Goal: Task Accomplishment & Management: Manage account settings

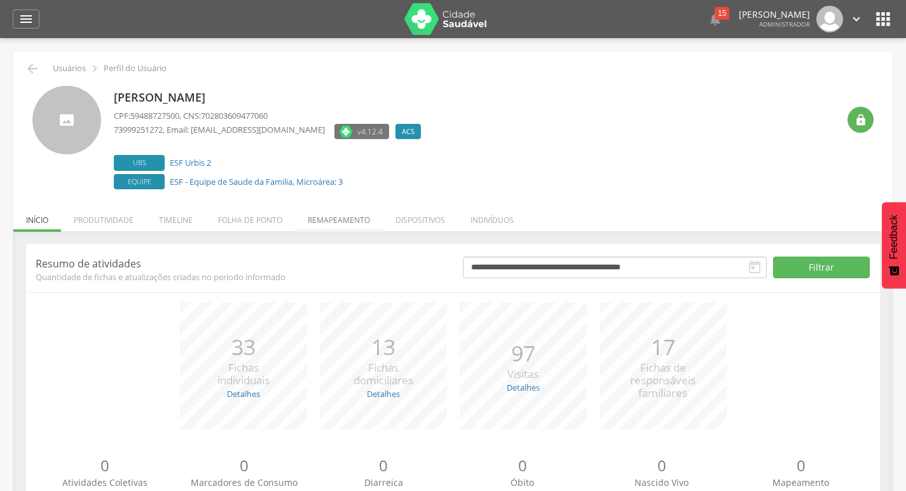
click at [324, 223] on li "Remapeamento" at bounding box center [339, 217] width 88 height 30
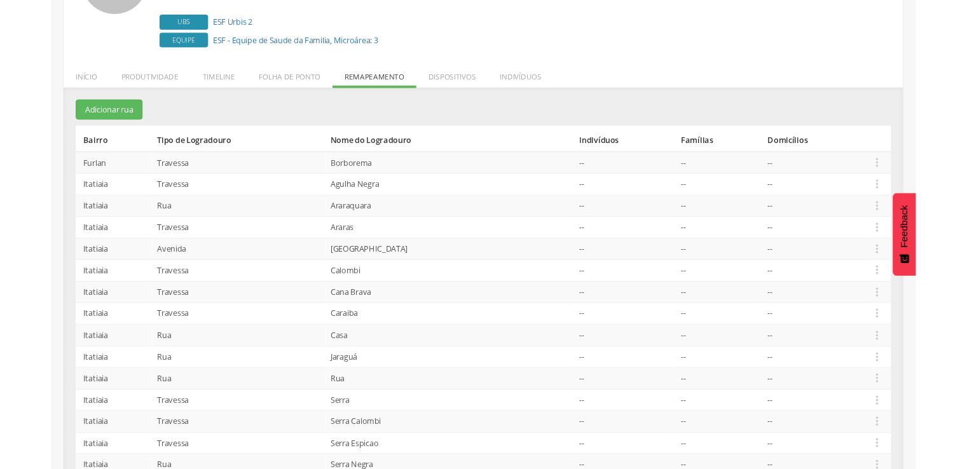
scroll to position [76, 0]
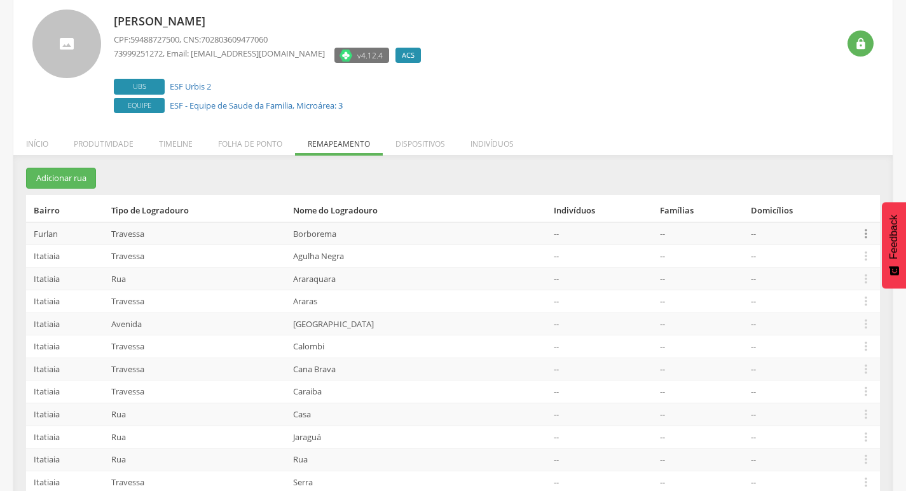
click at [861, 240] on icon "" at bounding box center [866, 234] width 14 height 14
click at [835, 216] on link "Desvincular ACS" at bounding box center [822, 214] width 100 height 16
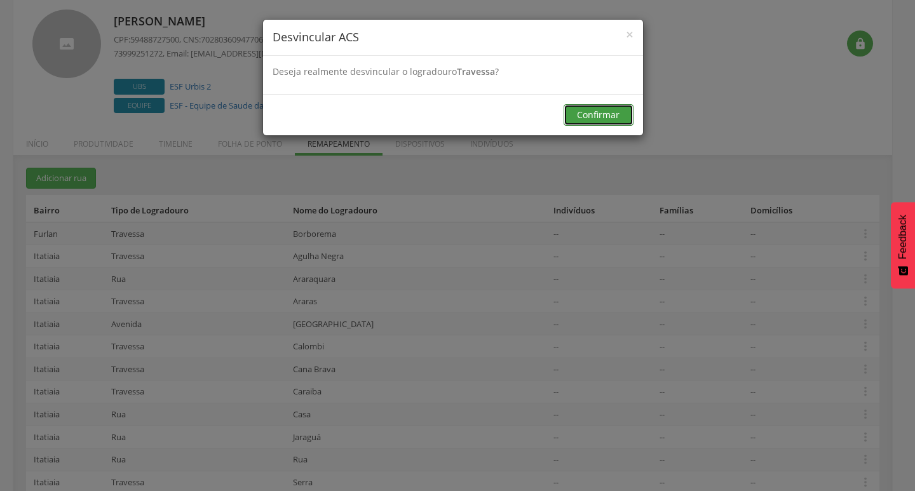
click at [615, 114] on button "Confirmar" at bounding box center [599, 115] width 70 height 22
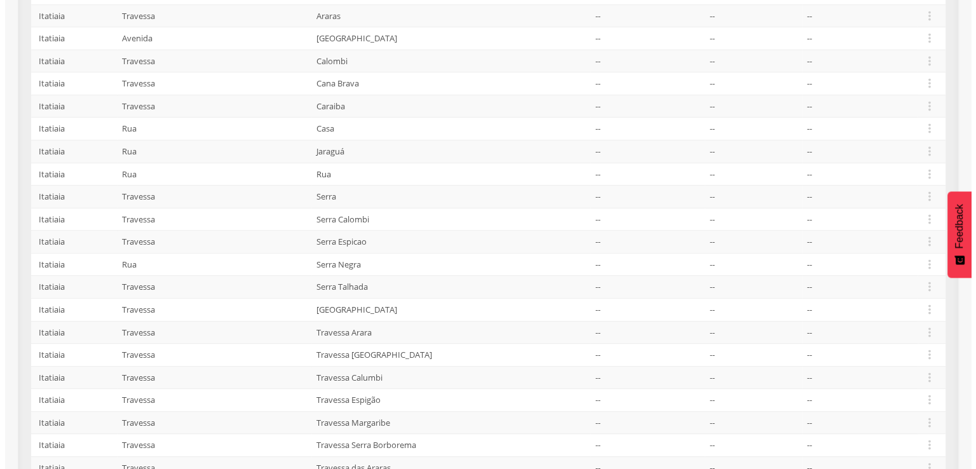
scroll to position [263, 0]
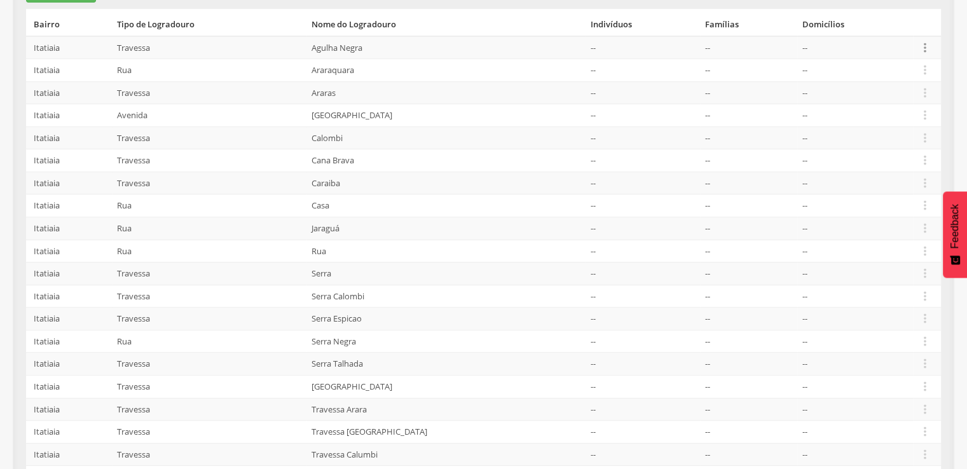
click at [905, 44] on icon "" at bounding box center [925, 48] width 14 height 14
click at [903, 29] on link "Desvincular ACS" at bounding box center [881, 28] width 100 height 16
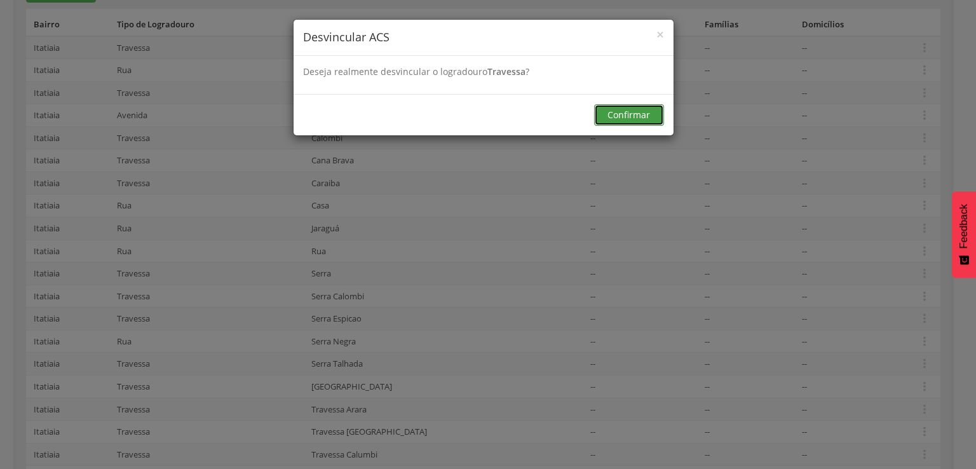
click at [620, 122] on button "Confirmar" at bounding box center [629, 115] width 70 height 22
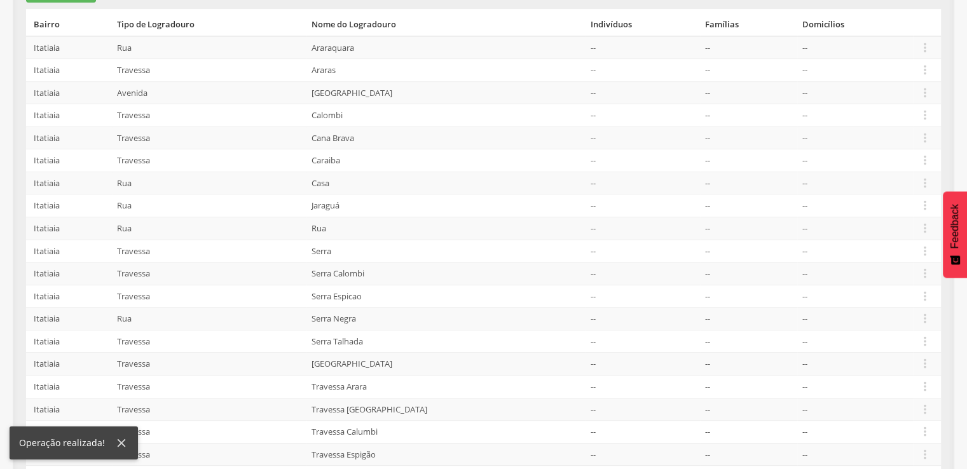
click at [905, 36] on td " Editar Alocar famílias Desalocar famílias Desvincular ACS" at bounding box center [927, 47] width 28 height 23
click at [905, 45] on icon "" at bounding box center [925, 48] width 14 height 14
click at [899, 29] on link "Desvincular ACS" at bounding box center [881, 28] width 100 height 16
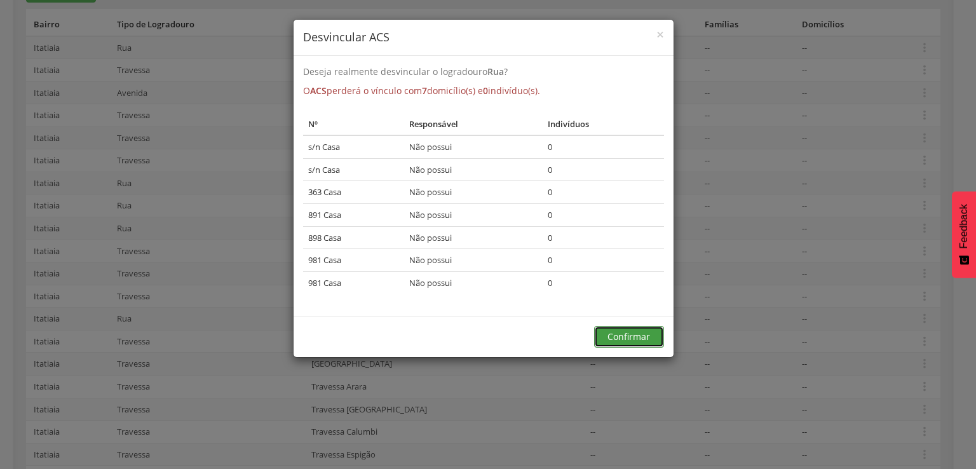
click at [613, 332] on button "Confirmar" at bounding box center [629, 337] width 70 height 22
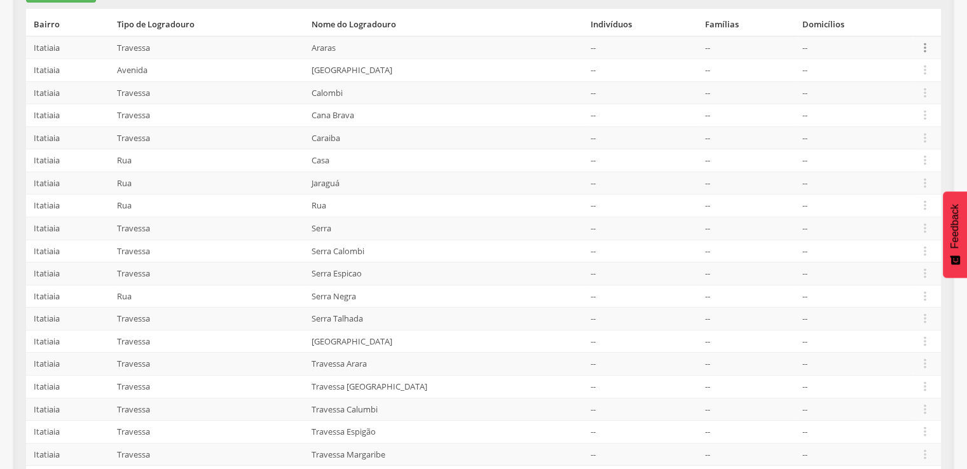
click at [905, 43] on icon "" at bounding box center [925, 48] width 14 height 14
click at [903, 27] on link "Desvincular ACS" at bounding box center [881, 28] width 100 height 16
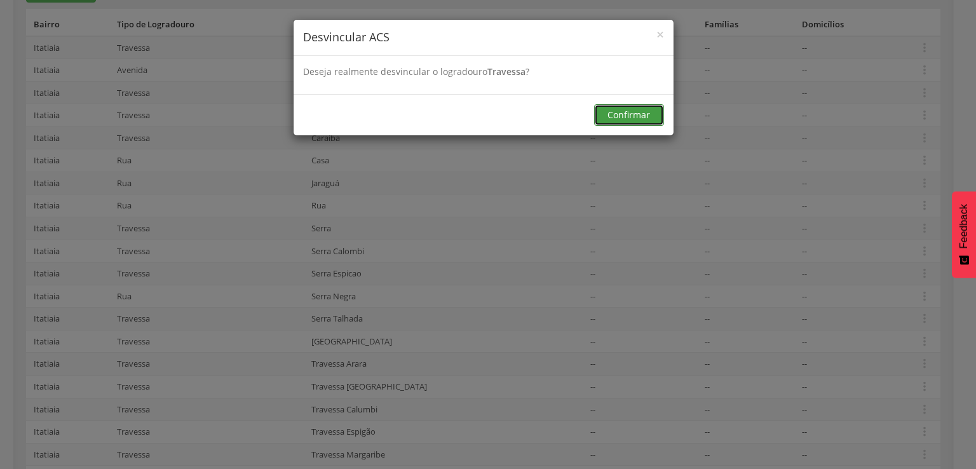
click at [603, 109] on button "Confirmar" at bounding box center [629, 115] width 70 height 22
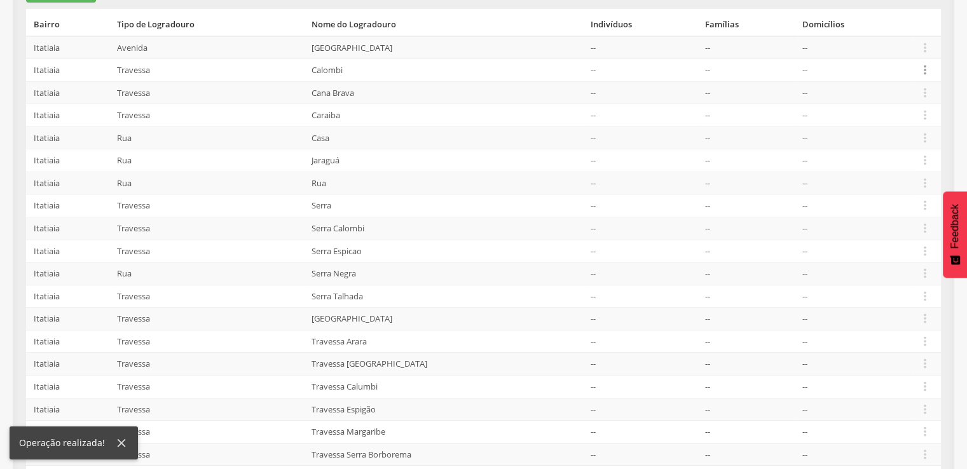
click at [905, 64] on icon "" at bounding box center [925, 70] width 14 height 14
click at [901, 53] on link "Desvincular ACS" at bounding box center [881, 51] width 100 height 16
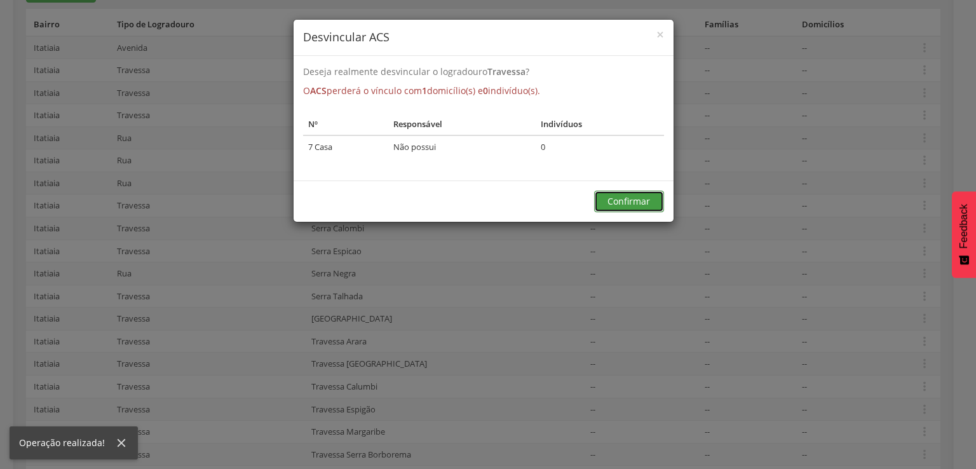
click at [620, 191] on button "Confirmar" at bounding box center [629, 202] width 70 height 22
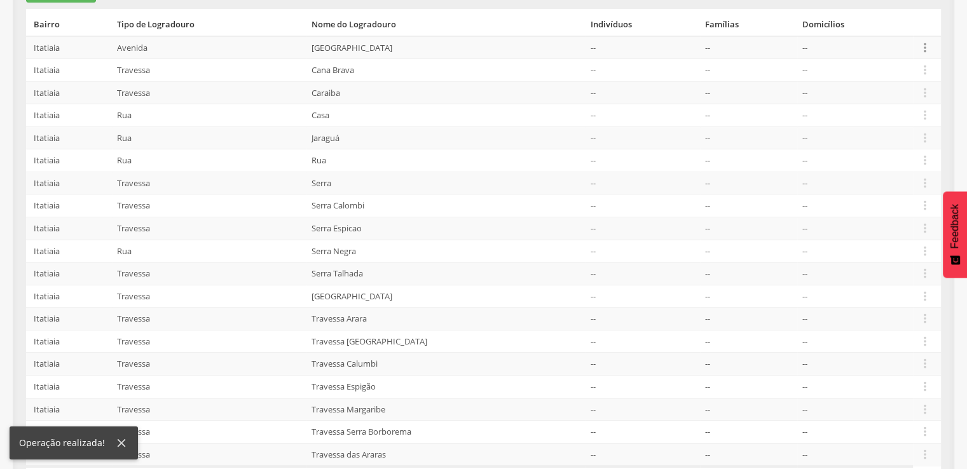
click at [905, 47] on icon "" at bounding box center [925, 48] width 14 height 14
click at [887, 31] on link "Desvincular ACS" at bounding box center [881, 28] width 100 height 16
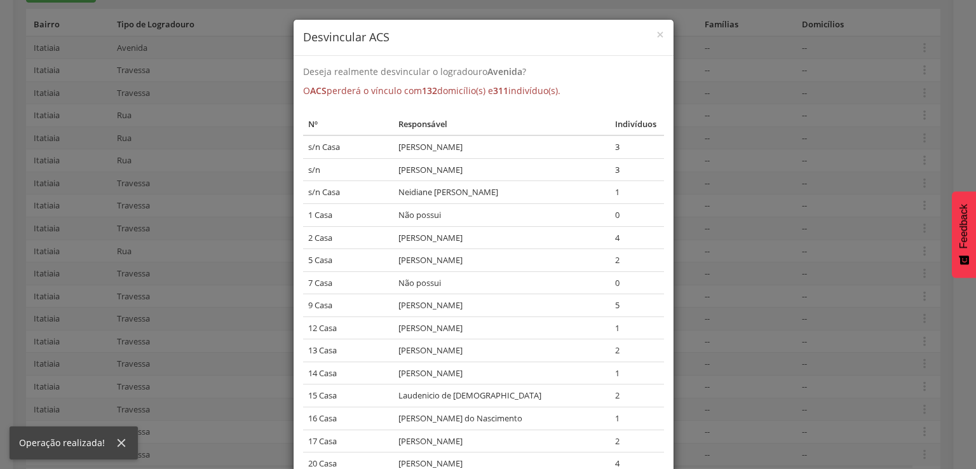
click at [868, 72] on div "× Desvincular ACS Deseja realmente desvincular o logradouro Avenida ? O ACS per…" at bounding box center [488, 234] width 976 height 469
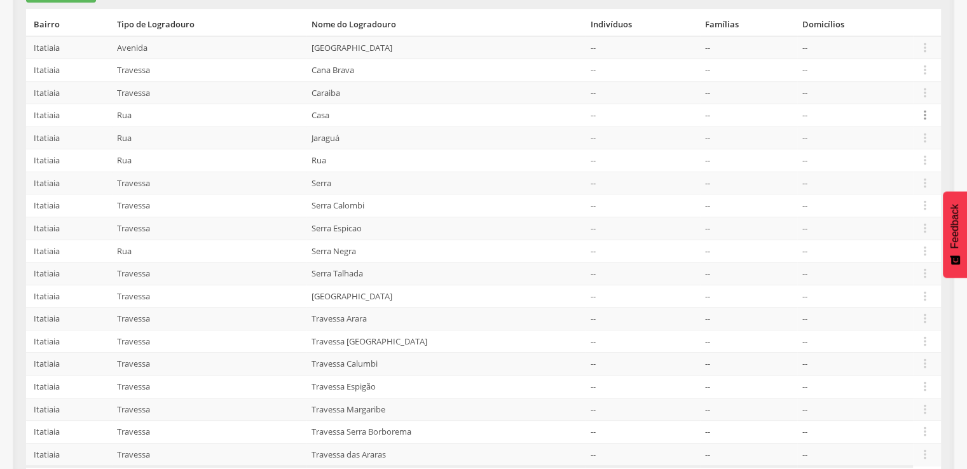
click at [905, 116] on icon "" at bounding box center [925, 115] width 14 height 14
click at [903, 100] on link "Desvincular ACS" at bounding box center [881, 96] width 100 height 16
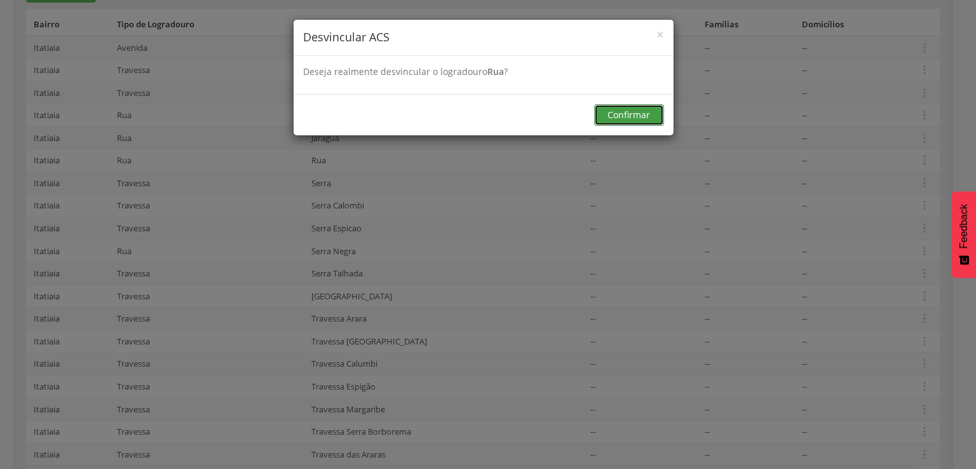
click at [615, 111] on button "Confirmar" at bounding box center [629, 115] width 70 height 22
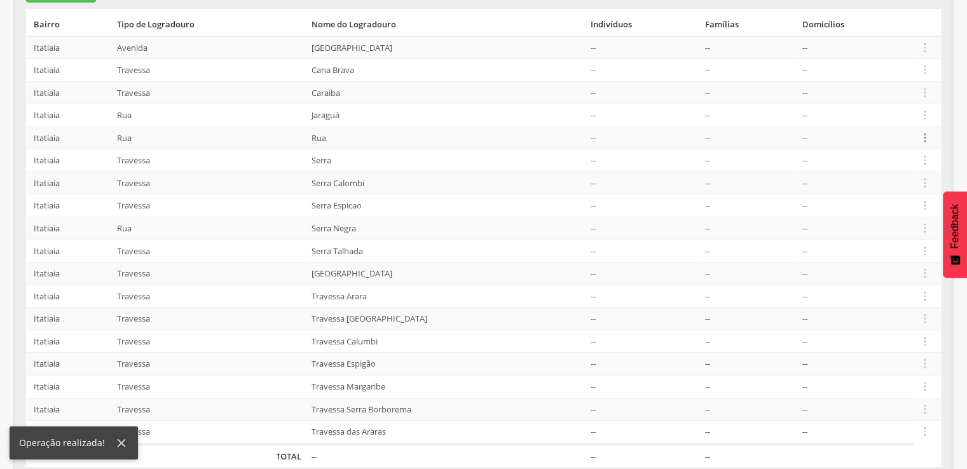
click at [905, 137] on icon "" at bounding box center [925, 138] width 14 height 14
click at [905, 119] on link "Desvincular ACS" at bounding box center [881, 118] width 100 height 16
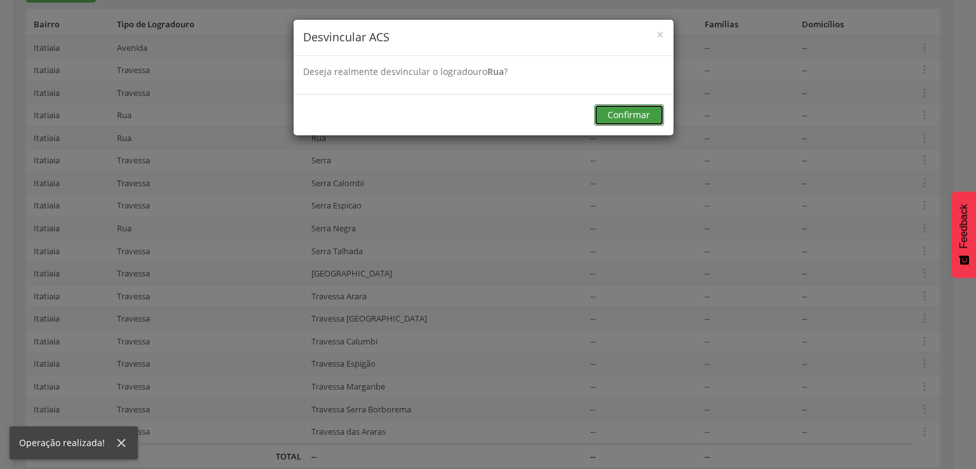
click at [610, 110] on button "Confirmar" at bounding box center [629, 115] width 70 height 22
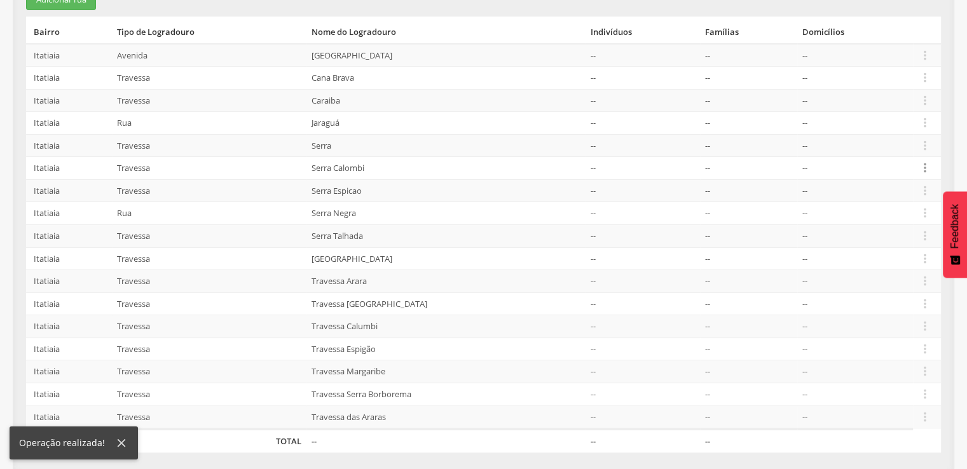
click at [905, 167] on icon "" at bounding box center [925, 168] width 14 height 14
click at [905, 153] on link "Desvincular ACS" at bounding box center [881, 148] width 100 height 16
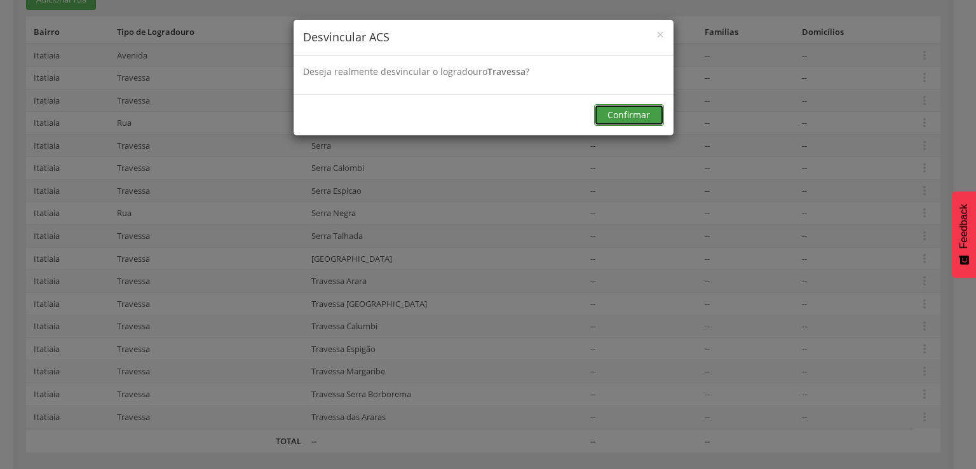
click at [600, 118] on button "Confirmar" at bounding box center [629, 115] width 70 height 22
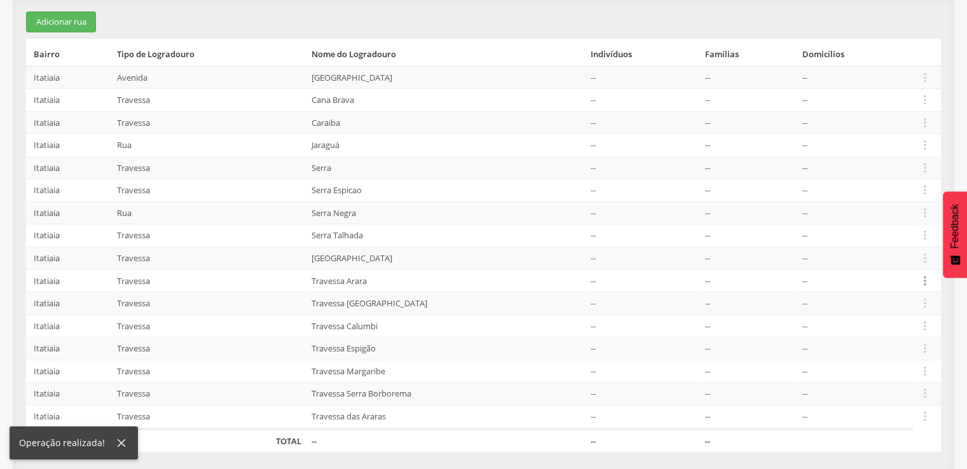
click at [905, 275] on icon "" at bounding box center [925, 281] width 14 height 14
click at [905, 264] on link "Desvincular ACS" at bounding box center [881, 261] width 100 height 16
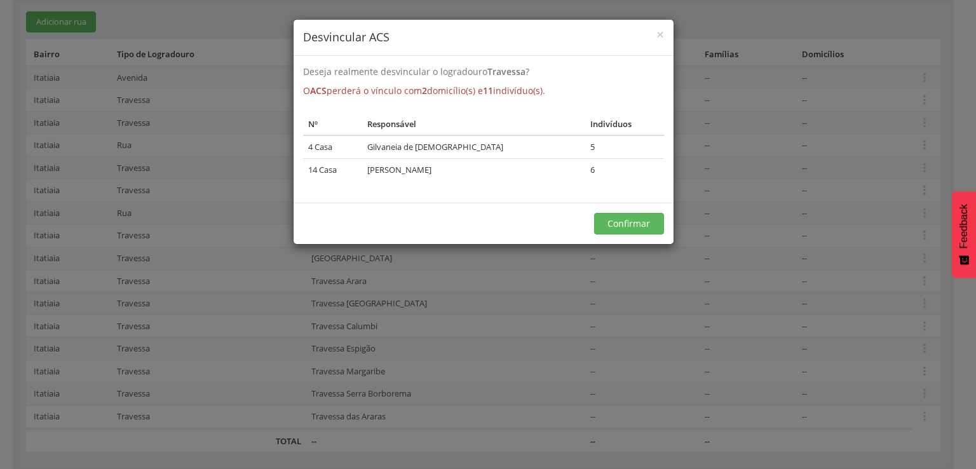
click at [905, 272] on div "× Desvincular ACS Deseja realmente desvincular o logradouro Travessa ? O ACS pe…" at bounding box center [488, 234] width 976 height 469
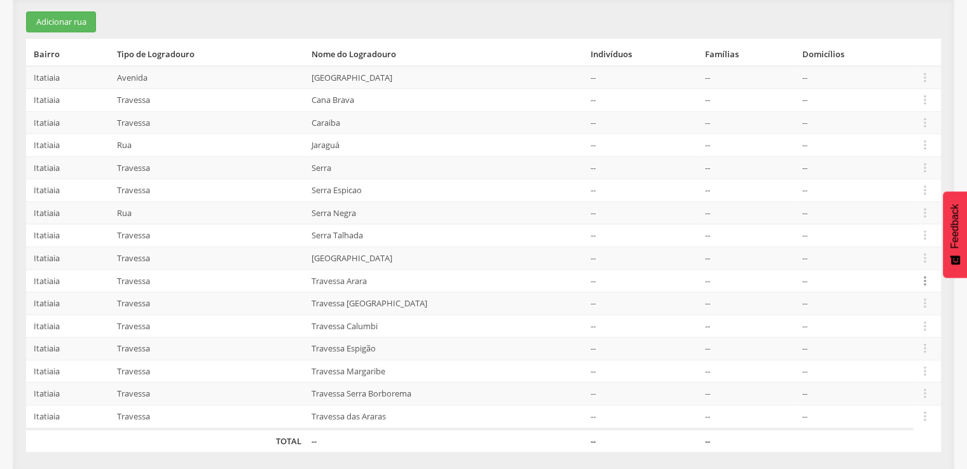
click at [905, 275] on icon "" at bounding box center [925, 281] width 14 height 14
click at [905, 263] on link "Desvincular ACS" at bounding box center [881, 261] width 100 height 16
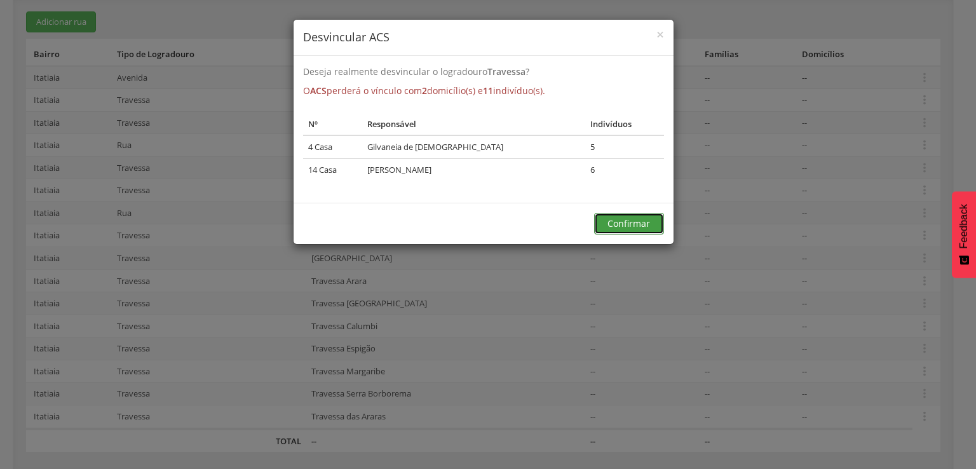
click at [596, 217] on button "Confirmar" at bounding box center [629, 224] width 70 height 22
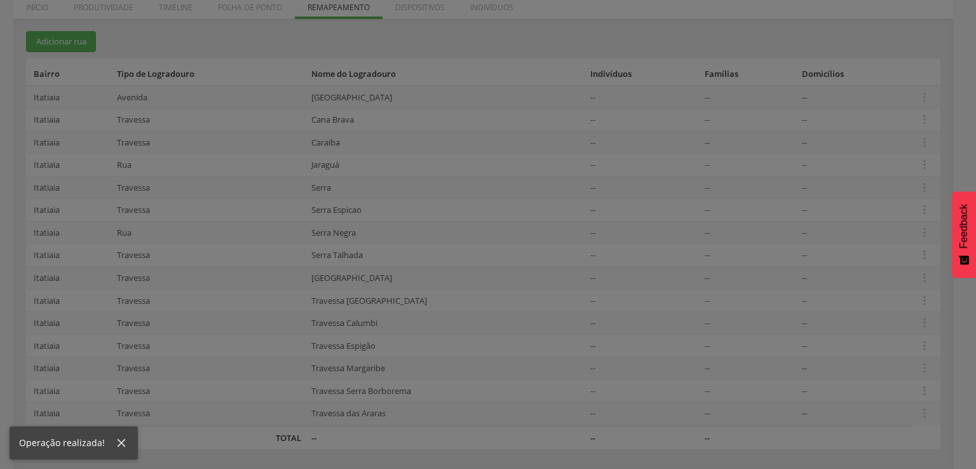
scroll to position [210, 0]
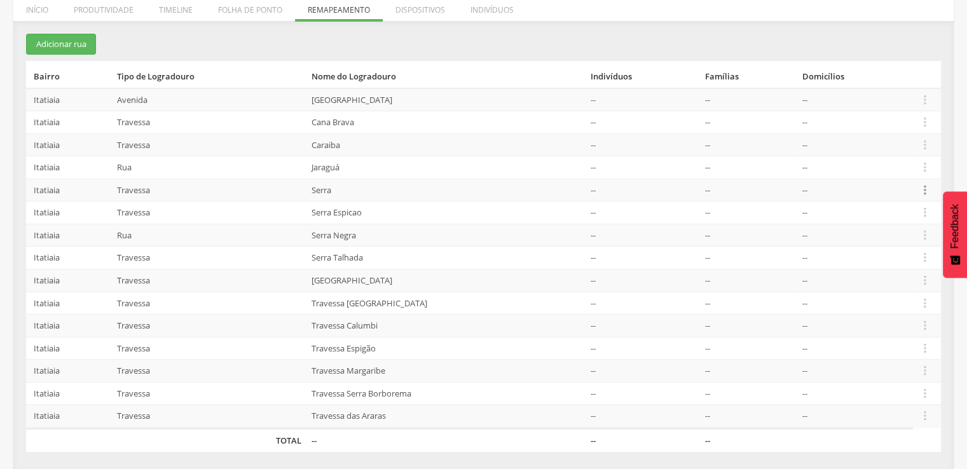
click at [905, 184] on icon "" at bounding box center [925, 190] width 14 height 14
click at [904, 162] on link "Desvincular ACS" at bounding box center [881, 170] width 100 height 16
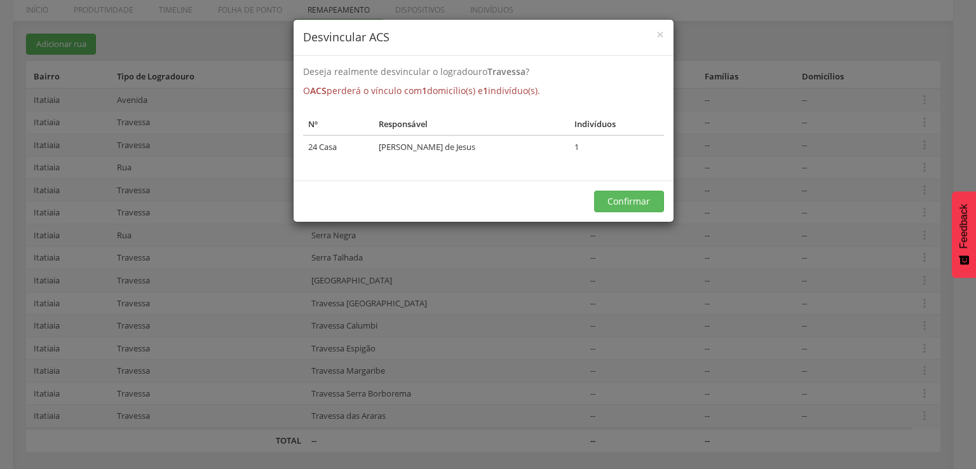
click at [647, 212] on div "Confirmar" at bounding box center [484, 201] width 380 height 41
click at [647, 204] on button "Confirmar" at bounding box center [629, 202] width 70 height 22
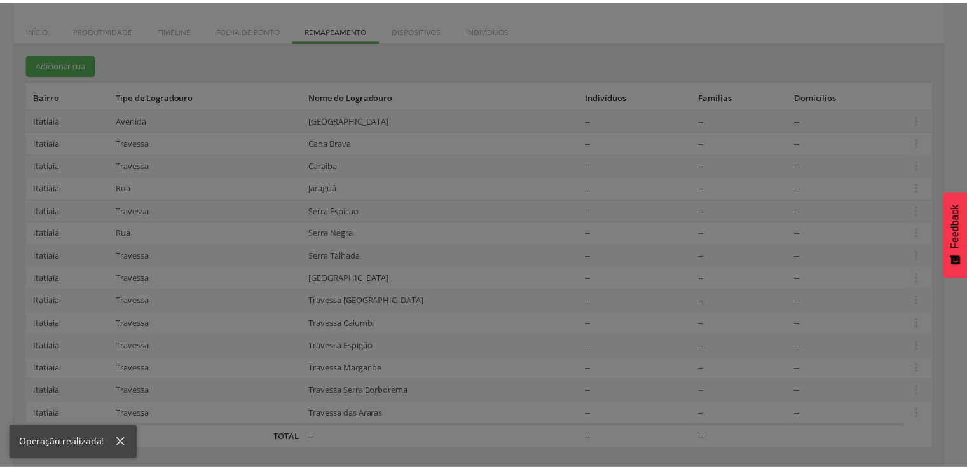
scroll to position [188, 0]
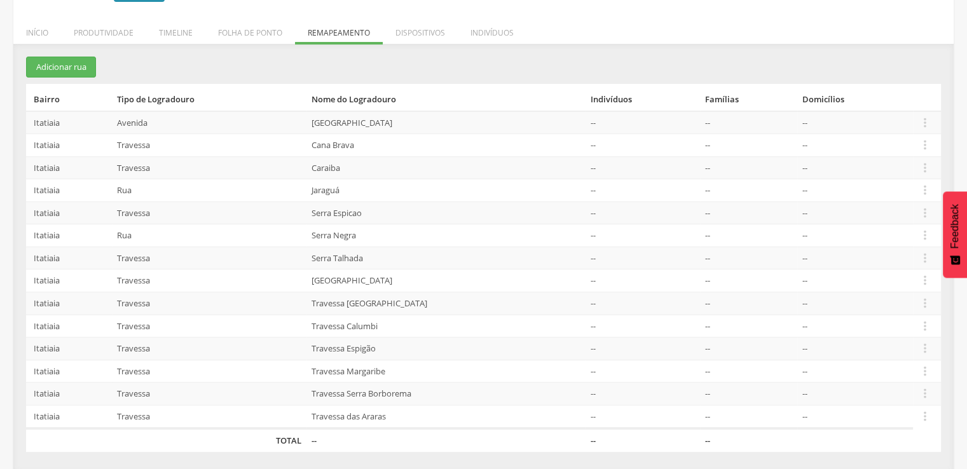
click at [392, 367] on td "Travessa Margaribe" at bounding box center [445, 371] width 279 height 23
copy td "Margaribe"
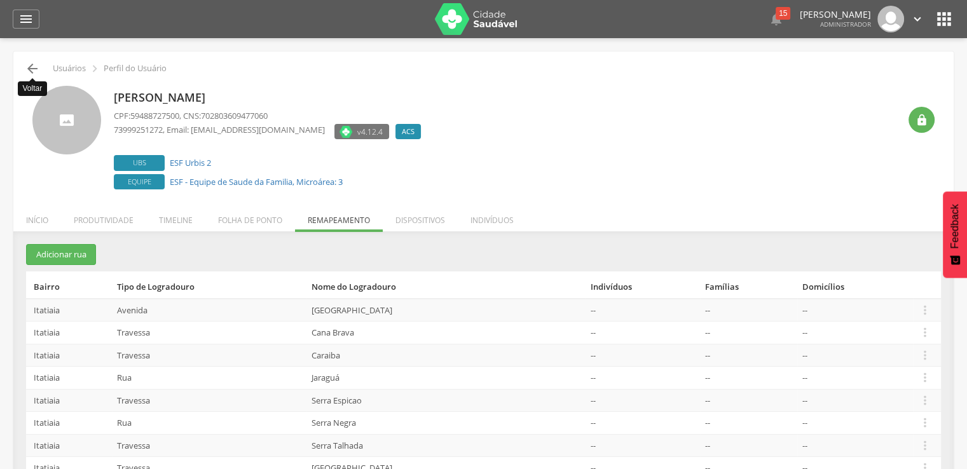
click at [28, 64] on icon "" at bounding box center [32, 68] width 15 height 15
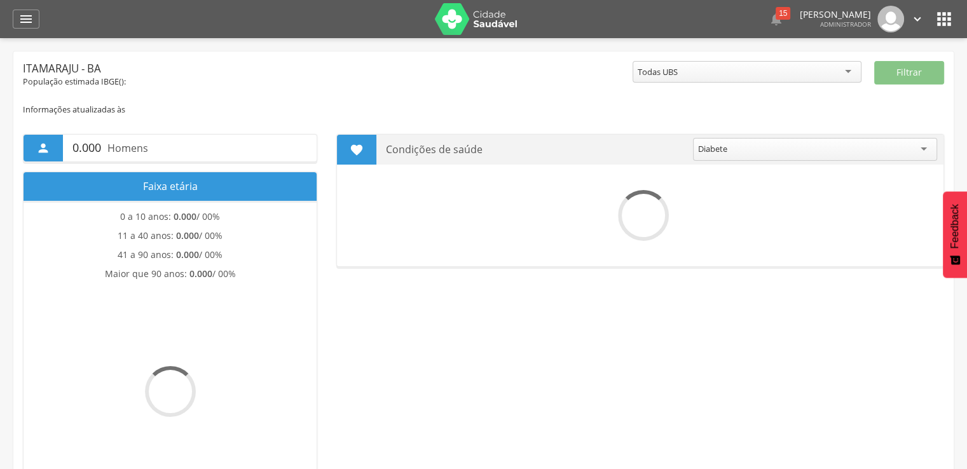
click at [27, 31] on div " Dashboard Supervisão Produtividade Mapa da cidade Mapa de cobertura Ranking A…" at bounding box center [484, 19] width 942 height 38
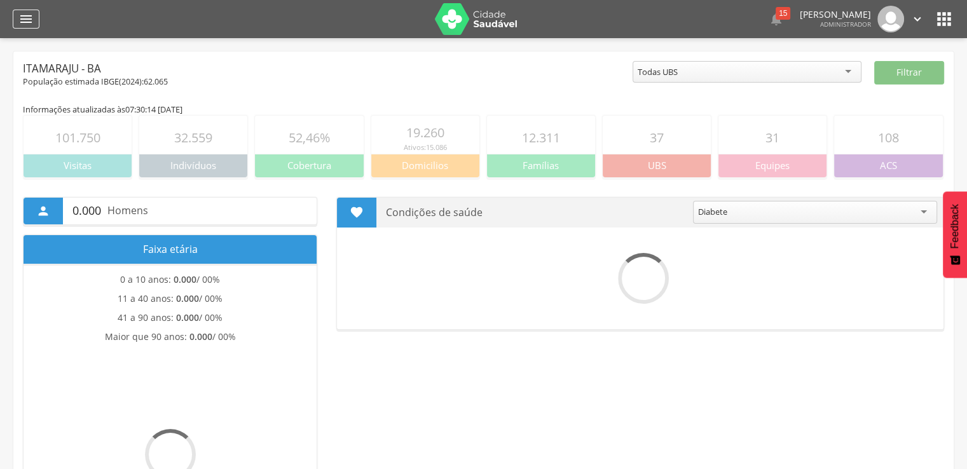
click at [37, 21] on div "" at bounding box center [26, 19] width 27 height 19
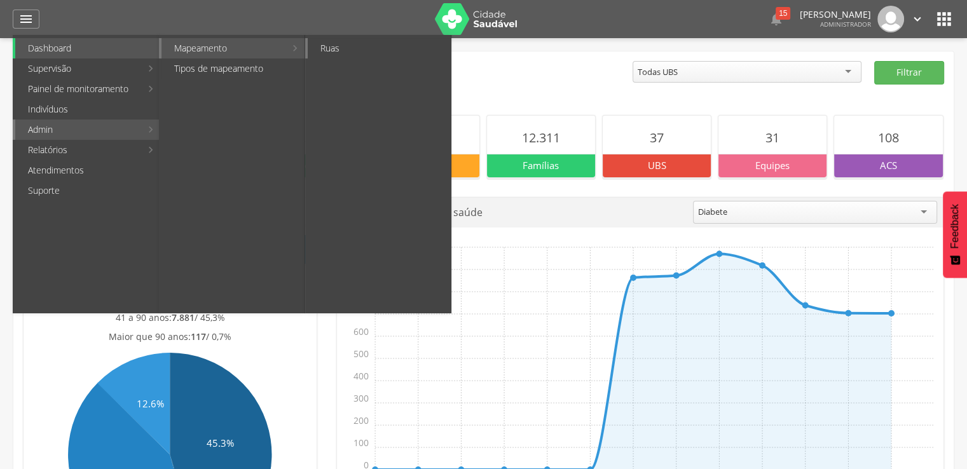
click at [329, 50] on link "Ruas" at bounding box center [379, 48] width 143 height 20
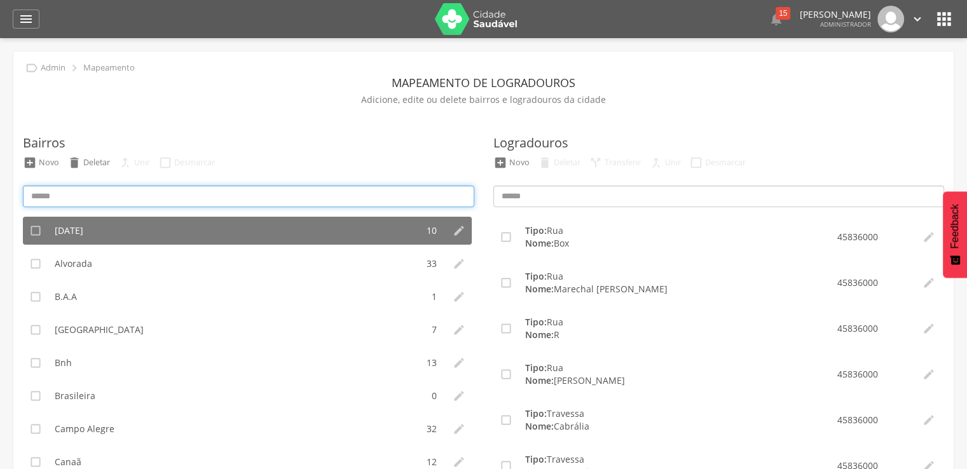
click at [167, 200] on input at bounding box center [248, 197] width 451 height 22
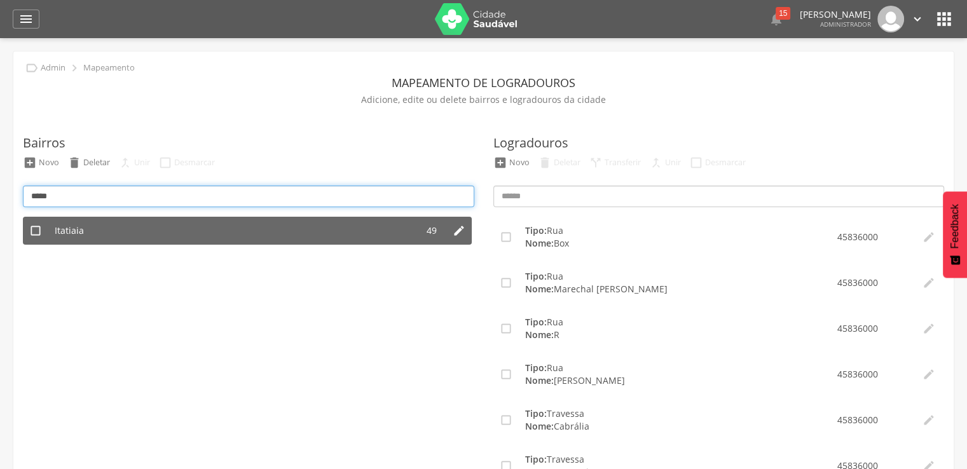
type input "*****"
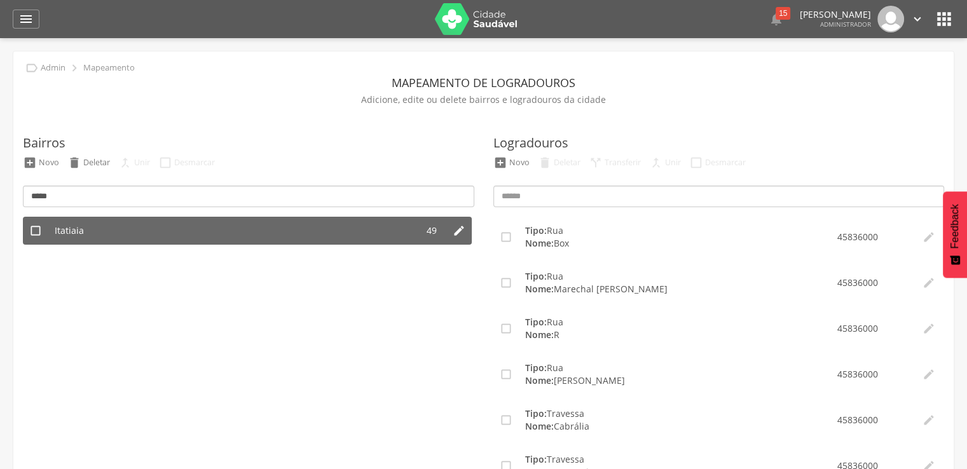
click at [212, 237] on li "Itatiaia" at bounding box center [232, 231] width 369 height 28
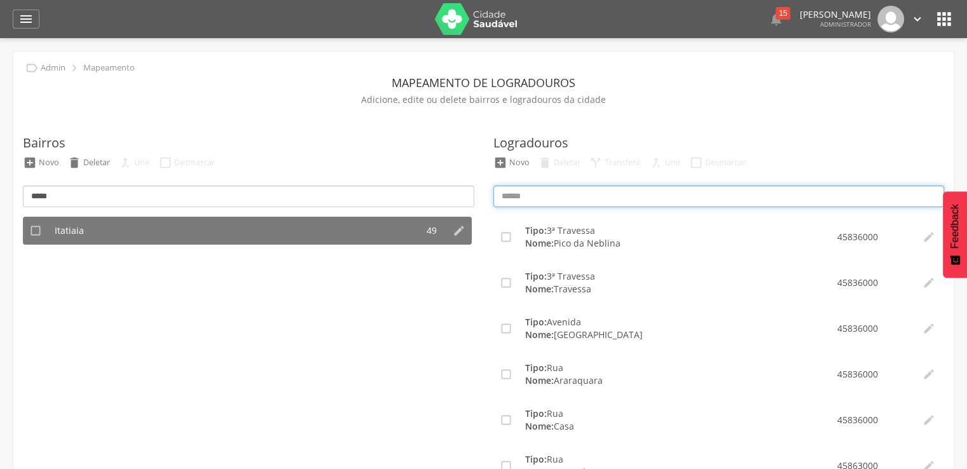
click at [546, 200] on input at bounding box center [718, 197] width 451 height 22
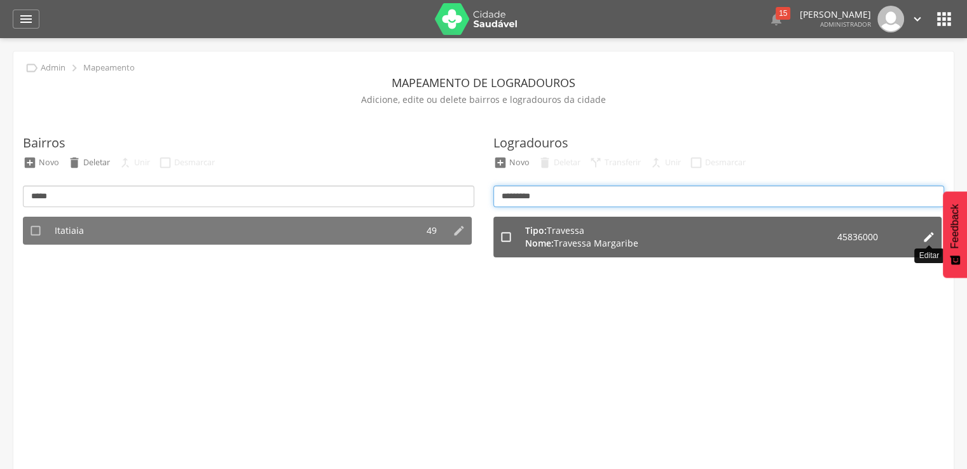
type input "*********"
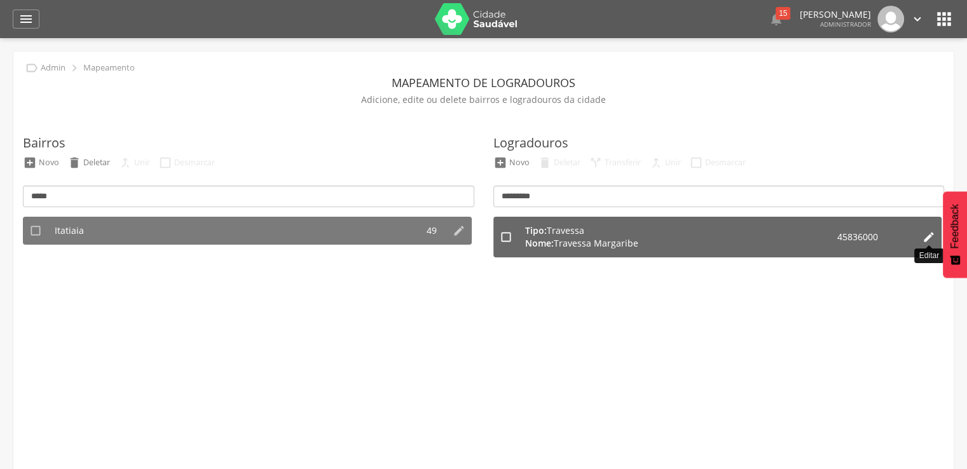
click at [932, 237] on icon "" at bounding box center [928, 237] width 13 height 13
type input "**********"
type input "*********"
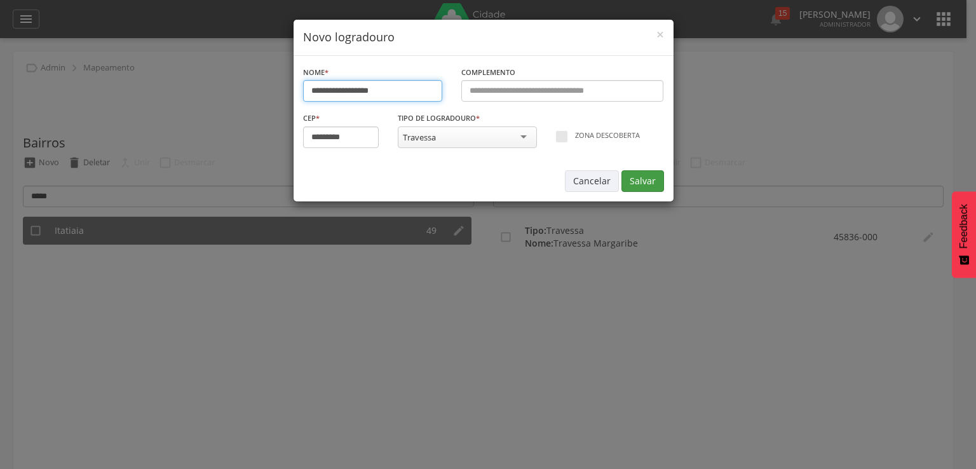
type input "**********"
click at [645, 184] on button "Salvar" at bounding box center [643, 181] width 43 height 22
